Goal: Task Accomplishment & Management: Manage account settings

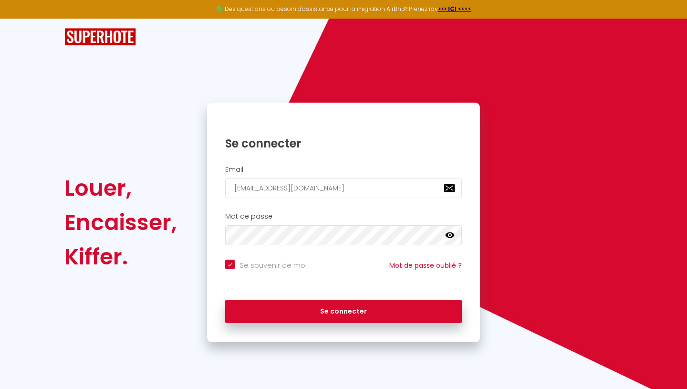
click at [328, 282] on div "Se souvenir de moi Mot de passe oublié ?" at bounding box center [343, 272] width 273 height 35
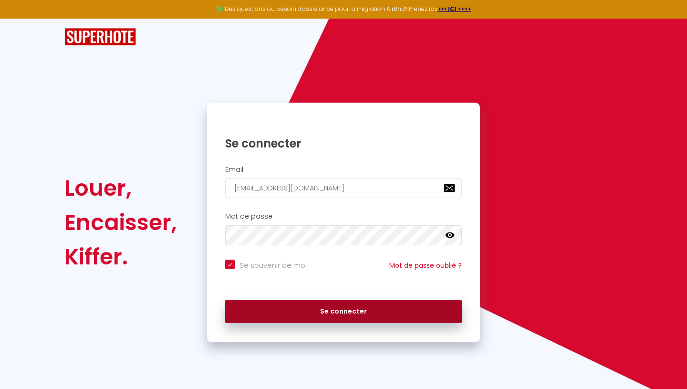
click at [331, 309] on button "Se connecter" at bounding box center [343, 312] width 237 height 24
checkbox input "true"
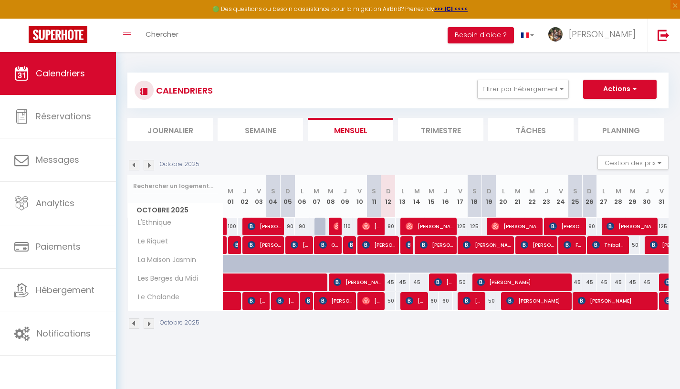
click at [392, 226] on div "90" at bounding box center [388, 227] width 14 height 18
type input "90"
type input "Dim 12 Octobre 2025"
type input "Lun 13 Octobre 2025"
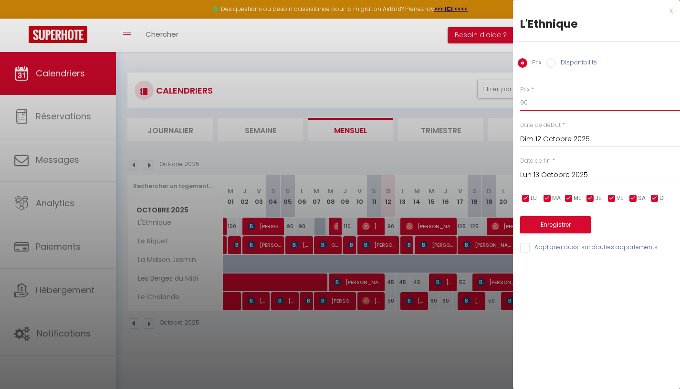
click at [523, 103] on input "90" at bounding box center [600, 102] width 160 height 17
type input "100"
click at [549, 222] on button "Enregistrer" at bounding box center [555, 224] width 71 height 17
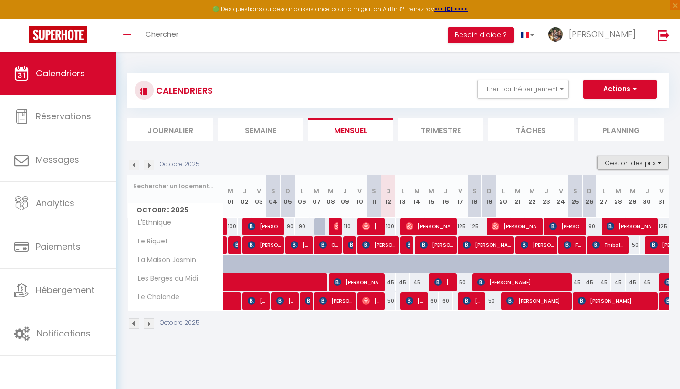
click at [662, 164] on button "Gestion des prix" at bounding box center [632, 163] width 71 height 14
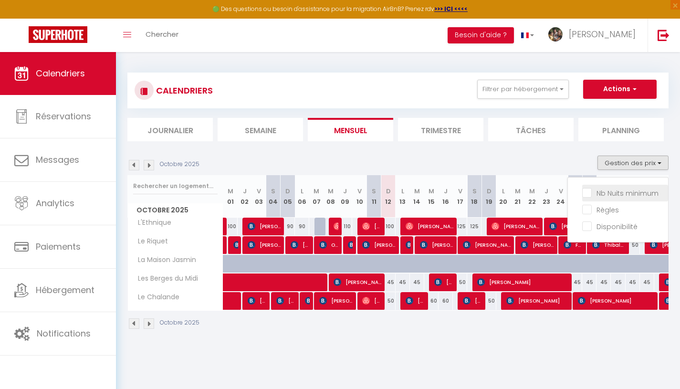
click at [620, 191] on input "Nb Nuits minimum" at bounding box center [625, 193] width 86 height 10
checkbox input "true"
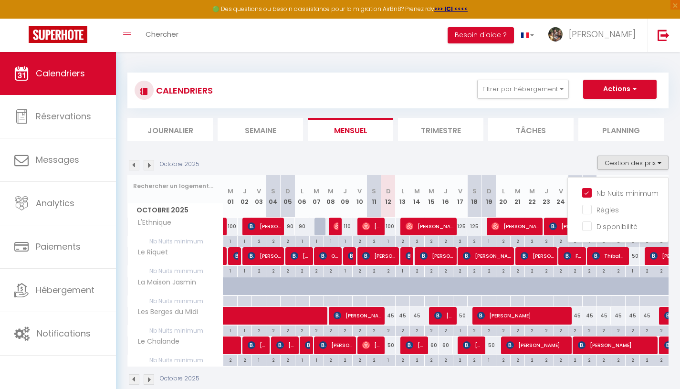
click at [391, 316] on div "45" at bounding box center [388, 316] width 14 height 18
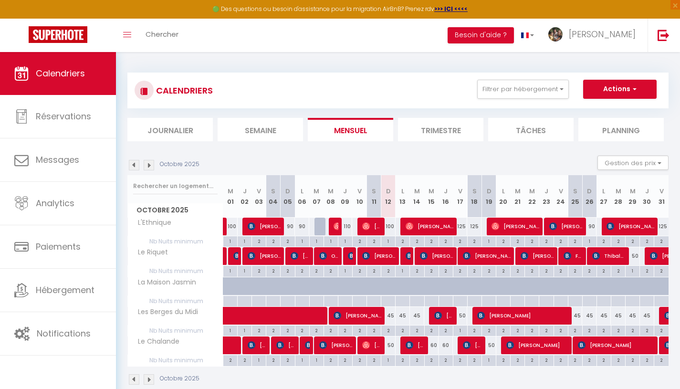
type input "45"
type input "Dim 12 Octobre 2025"
type input "Lun 13 Octobre 2025"
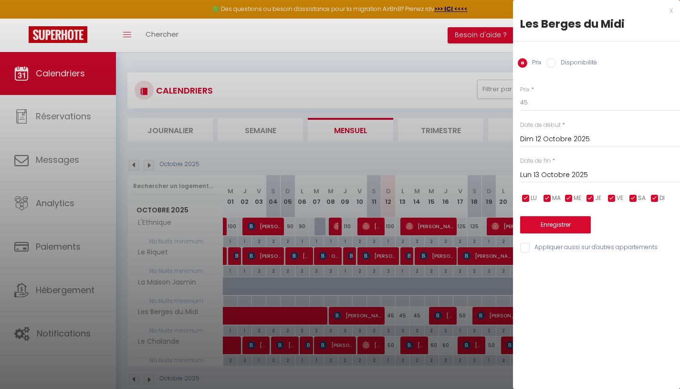
click at [391, 316] on div at bounding box center [340, 194] width 680 height 389
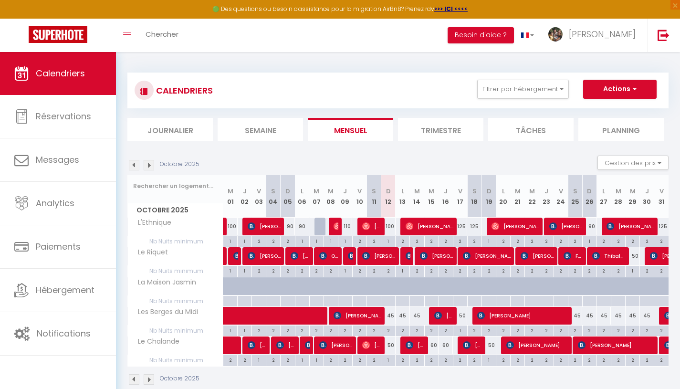
click at [391, 316] on div "45" at bounding box center [388, 316] width 14 height 18
type input "45"
type input "Dim 12 Octobre 2025"
type input "Lun 13 Octobre 2025"
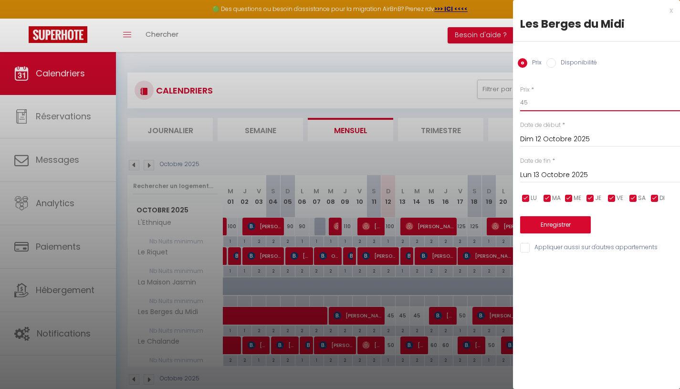
click at [535, 103] on input "45" at bounding box center [600, 102] width 160 height 17
type input "37"
click at [552, 222] on button "Enregistrer" at bounding box center [555, 224] width 71 height 17
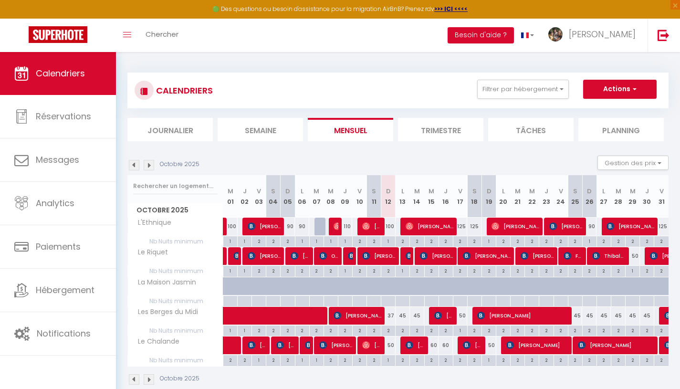
click at [390, 345] on div "50" at bounding box center [388, 345] width 14 height 18
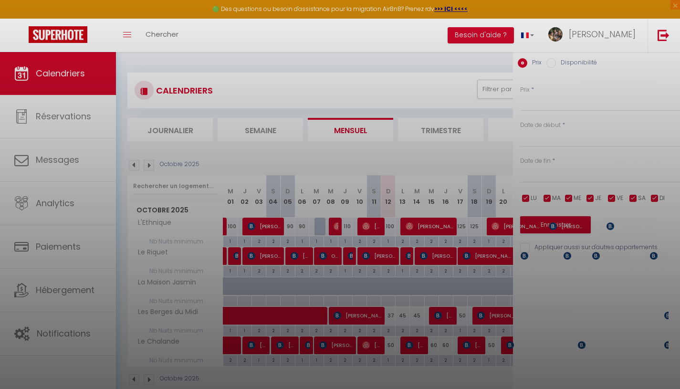
type input "50"
type input "Dim 12 Octobre 2025"
type input "Lun 13 Octobre 2025"
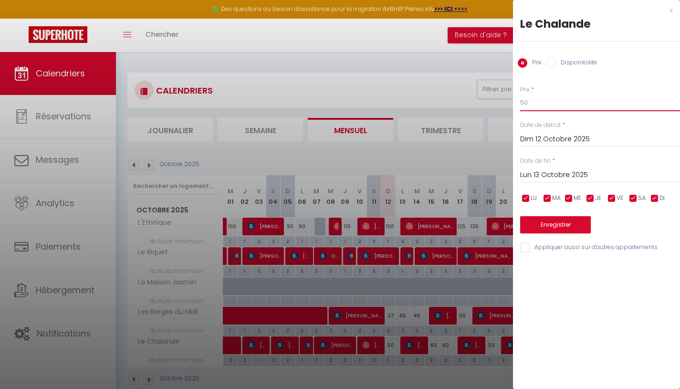
click at [526, 98] on input "50" at bounding box center [600, 102] width 160 height 17
type input "45"
click at [556, 225] on button "Enregistrer" at bounding box center [555, 224] width 71 height 17
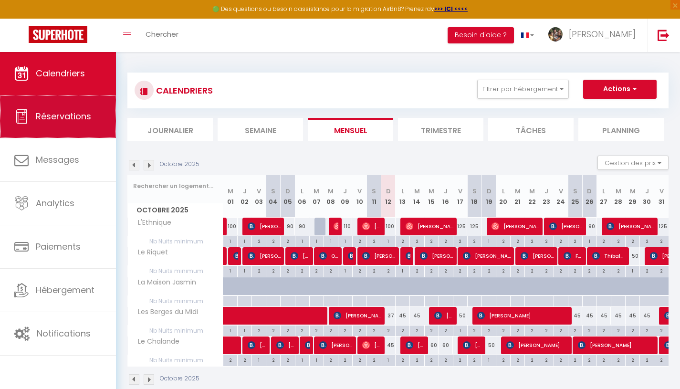
click at [79, 118] on span "Réservations" at bounding box center [63, 116] width 55 height 12
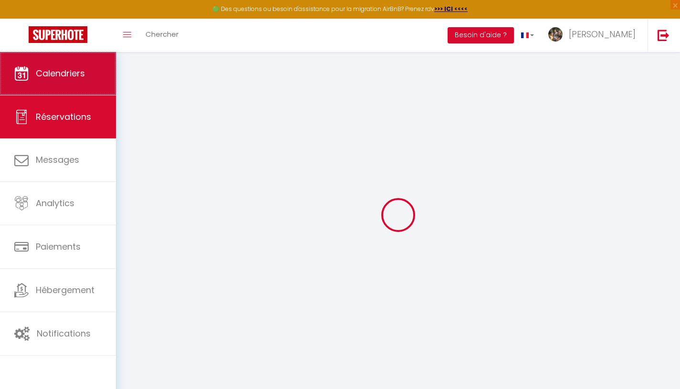
click at [67, 68] on span "Calendriers" at bounding box center [60, 73] width 49 height 12
